Goal: Information Seeking & Learning: Learn about a topic

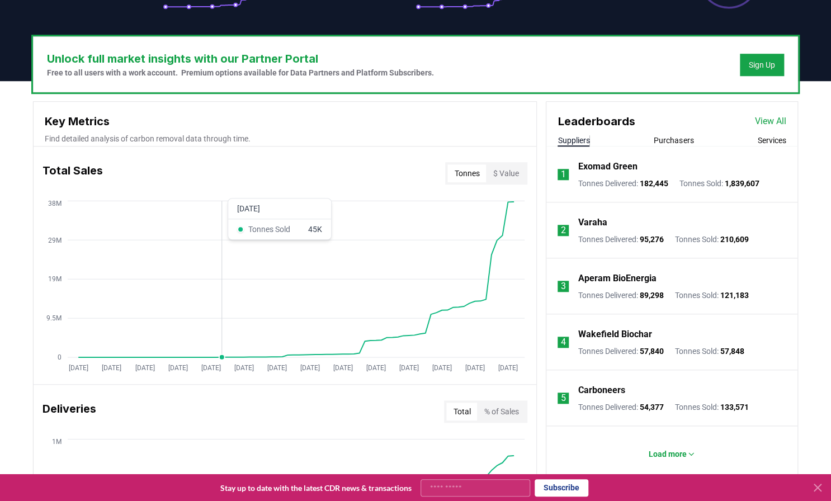
scroll to position [313, 0]
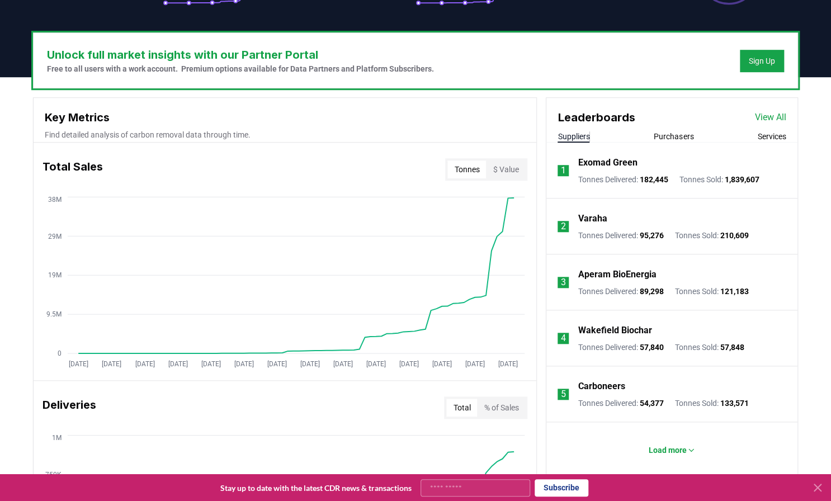
click at [671, 138] on button "Purchasers" at bounding box center [674, 136] width 40 height 11
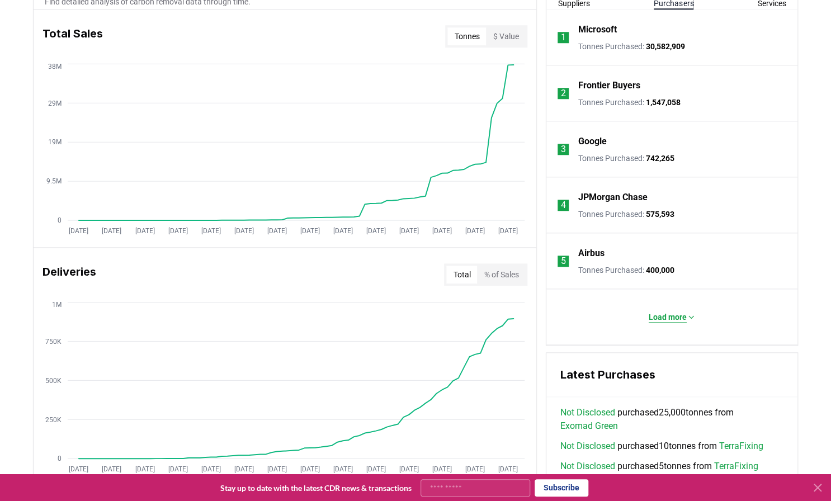
scroll to position [447, 0]
click at [668, 316] on p "Load more" at bounding box center [668, 315] width 38 height 11
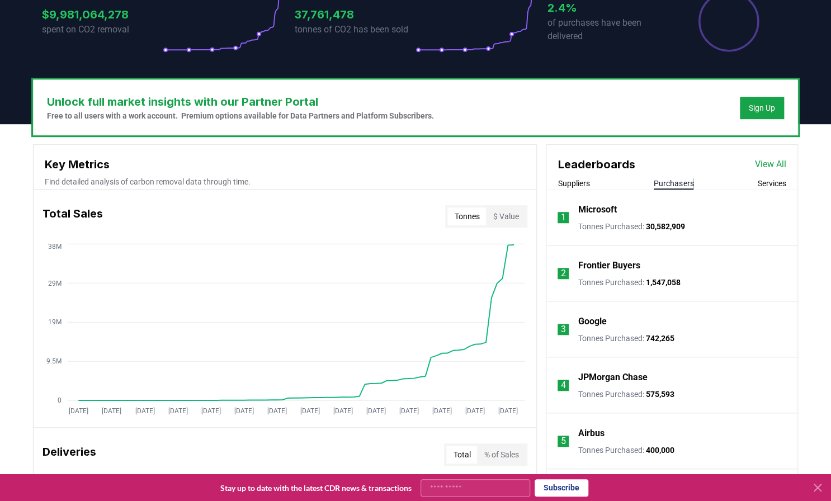
scroll to position [264, 0]
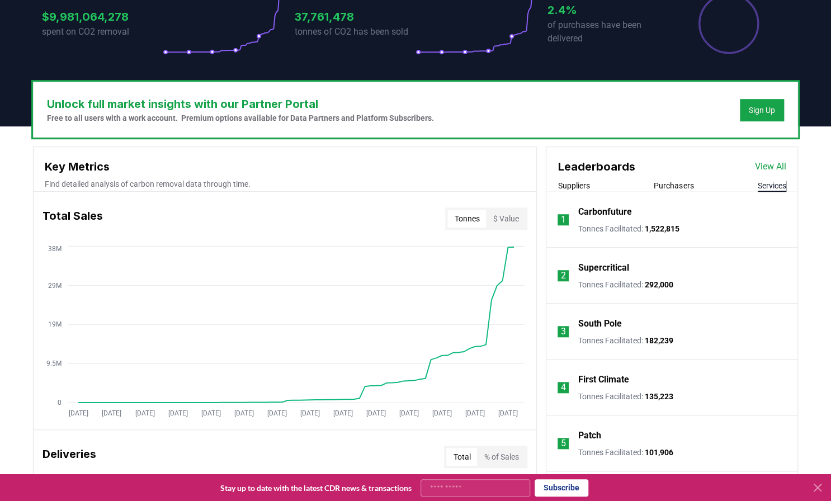
click at [771, 186] on button "Services" at bounding box center [772, 185] width 29 height 11
click at [687, 185] on button "Purchasers" at bounding box center [674, 185] width 40 height 11
click at [563, 187] on button "Suppliers" at bounding box center [573, 185] width 32 height 11
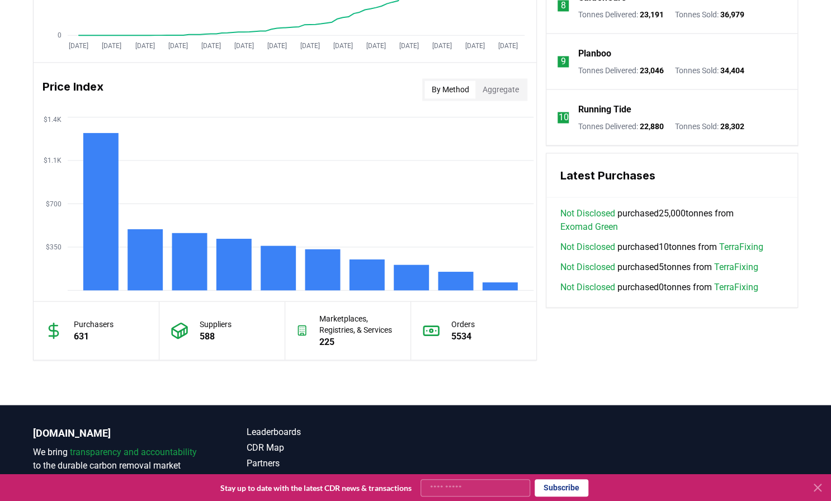
scroll to position [935, 0]
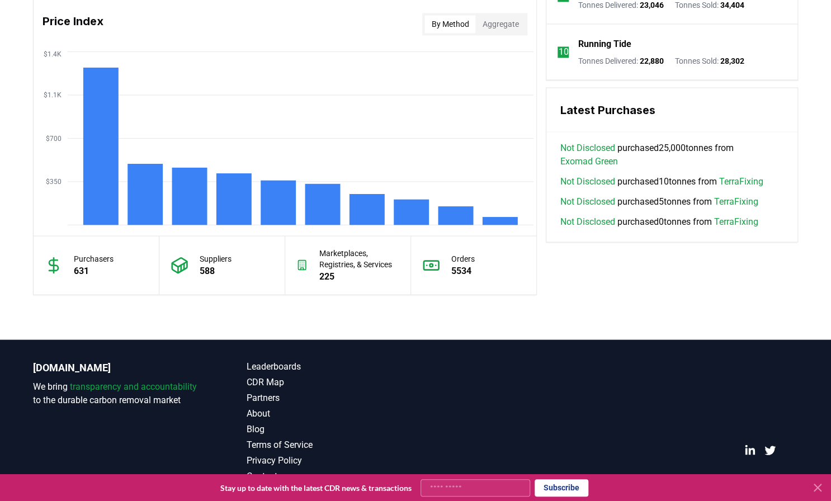
click at [490, 23] on button "Aggregate" at bounding box center [500, 24] width 50 height 18
click at [450, 21] on button "By Method" at bounding box center [449, 24] width 51 height 18
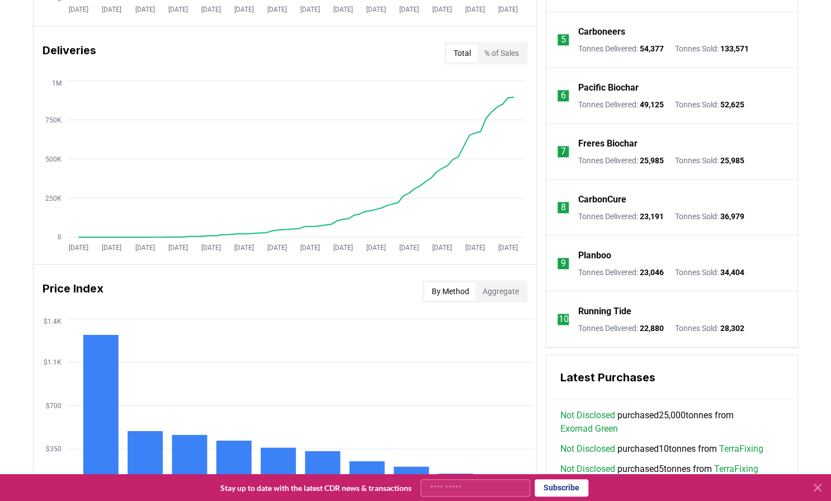
scroll to position [622, 0]
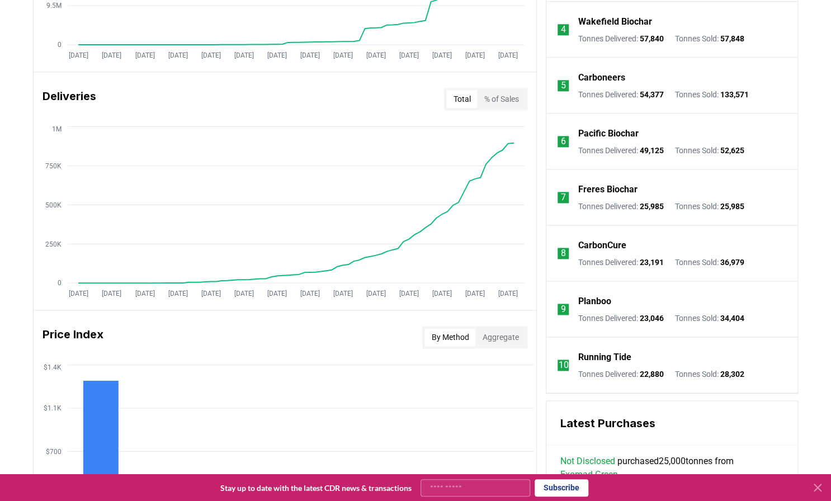
click at [589, 300] on p "Planboo" at bounding box center [594, 301] width 33 height 13
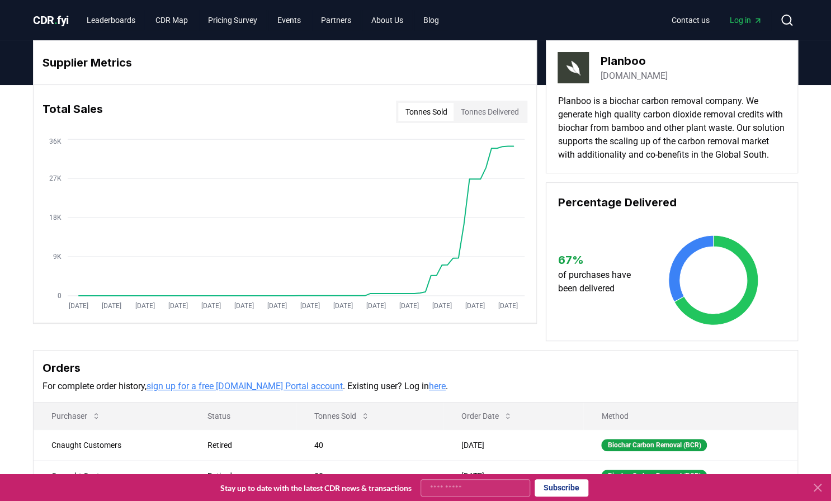
click at [58, 22] on span "." at bounding box center [55, 19] width 3 height 13
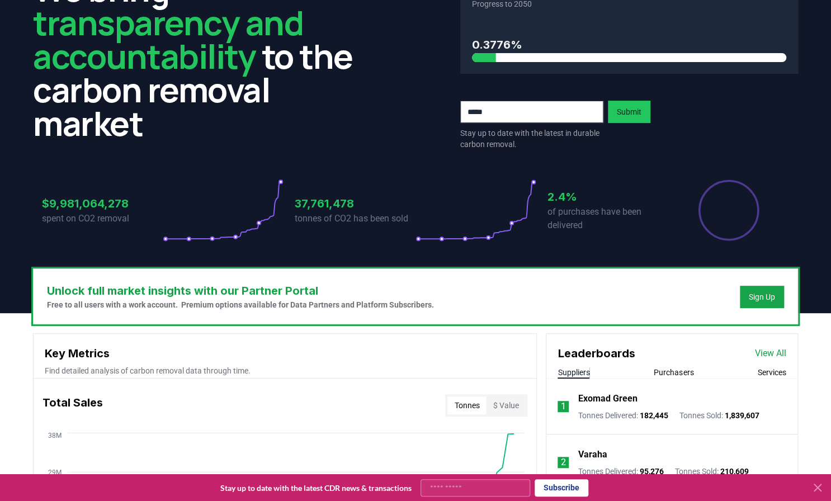
scroll to position [179, 0]
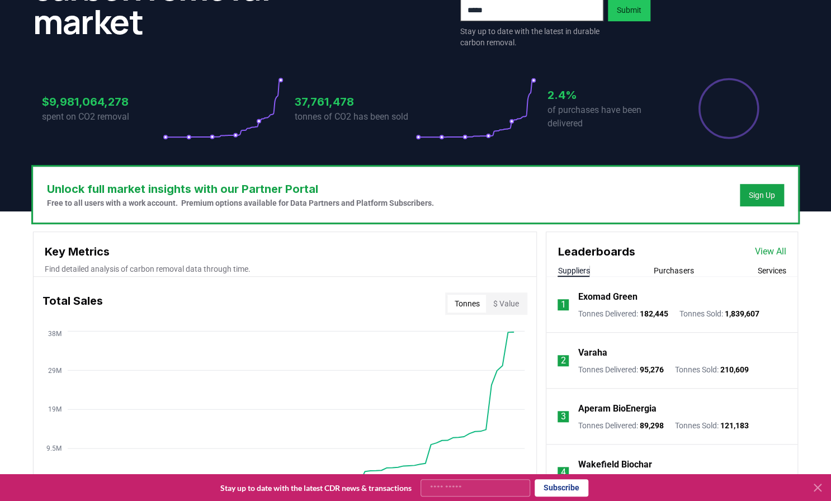
click at [819, 483] on icon at bounding box center [817, 487] width 13 height 13
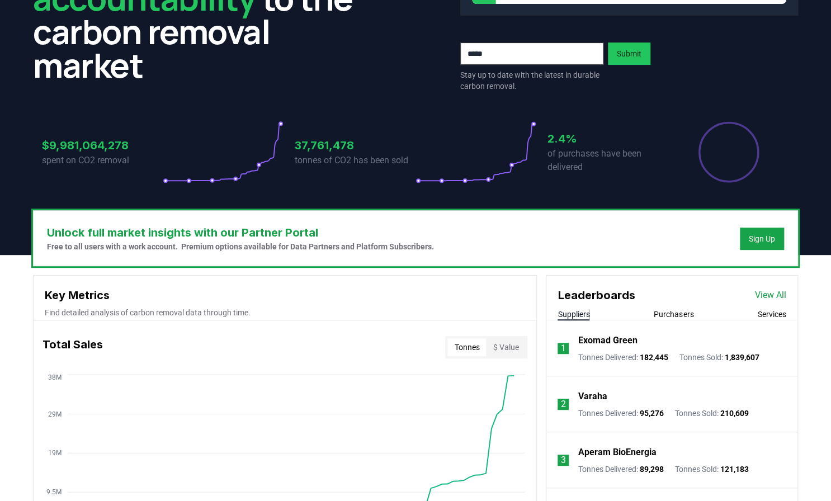
scroll to position [0, 0]
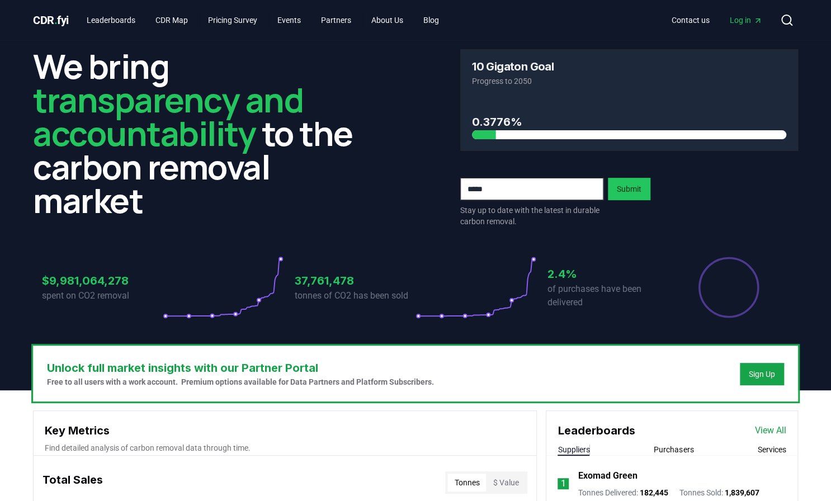
click at [512, 301] on circle at bounding box center [511, 300] width 3 height 3
click at [255, 300] on icon at bounding box center [223, 287] width 121 height 63
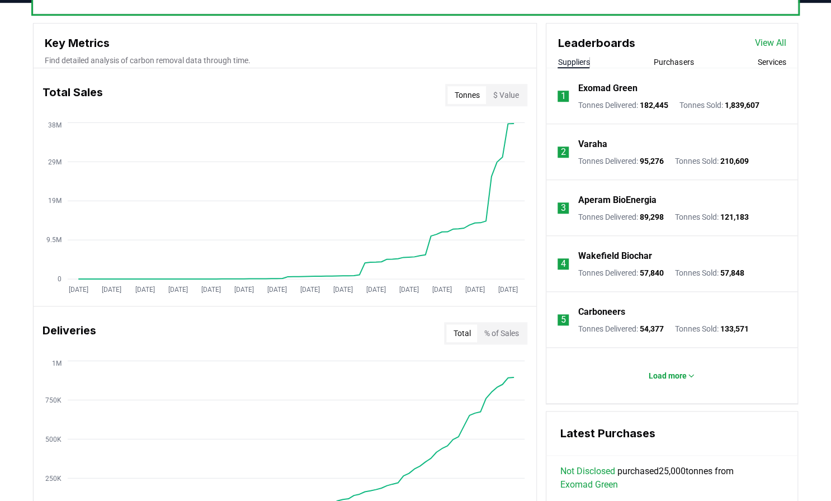
scroll to position [403, 0]
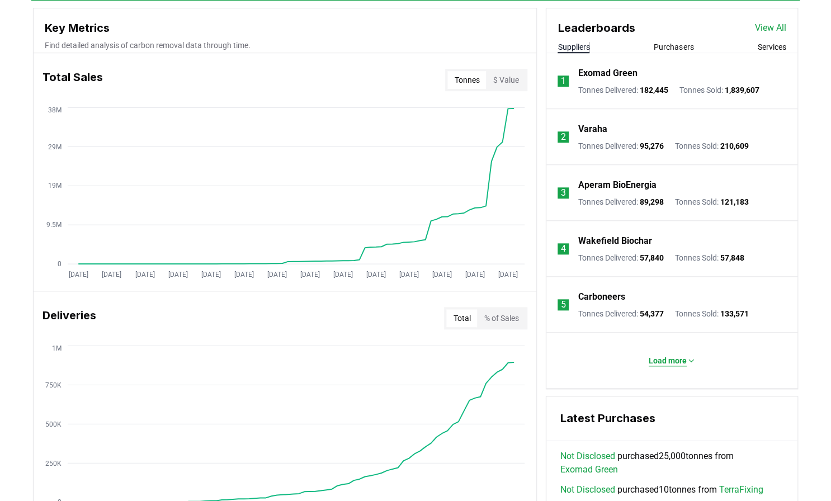
click at [659, 361] on p "Load more" at bounding box center [668, 360] width 38 height 11
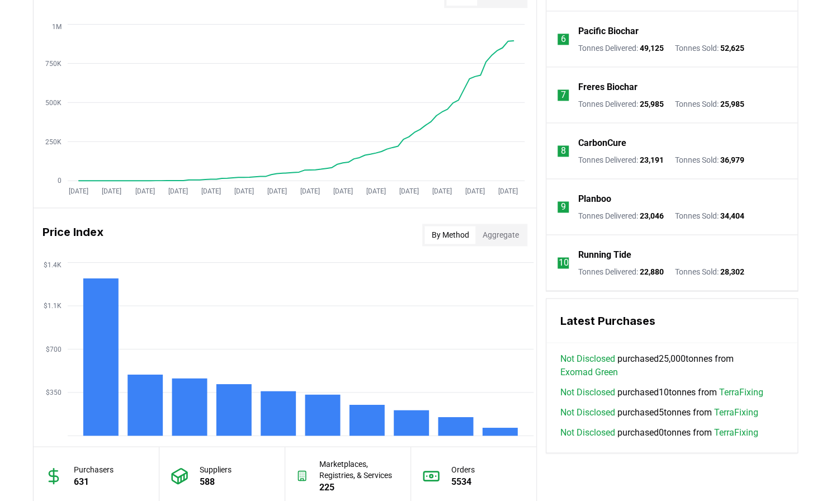
scroll to position [760, 0]
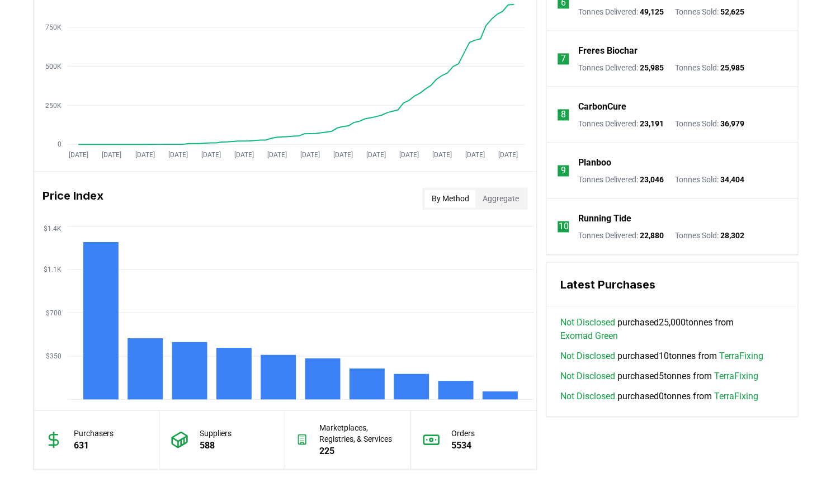
click at [754, 354] on link "TerraFixing" at bounding box center [740, 355] width 44 height 13
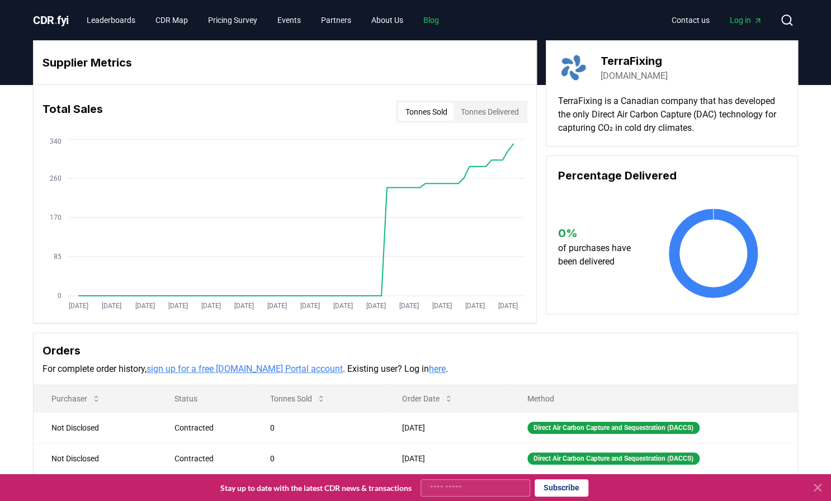
click at [444, 18] on link "Blog" at bounding box center [431, 20] width 34 height 20
click at [399, 22] on link "About Us" at bounding box center [387, 20] width 50 height 20
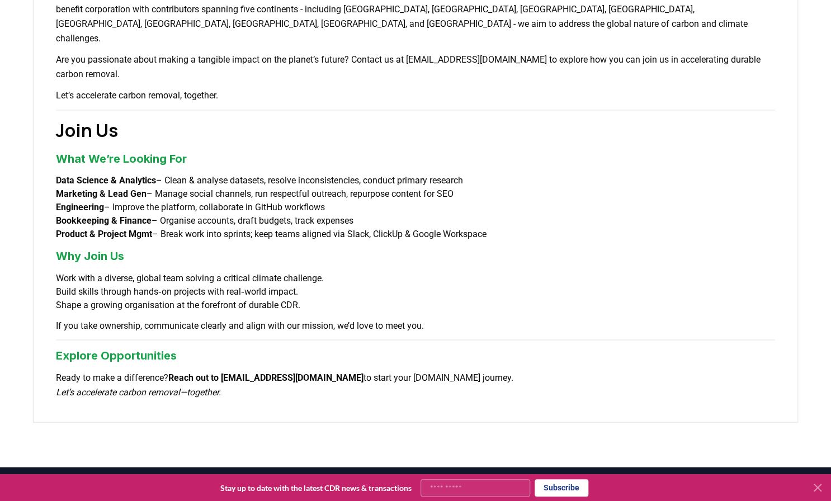
scroll to position [864, 0]
